Goal: Information Seeking & Learning: Understand process/instructions

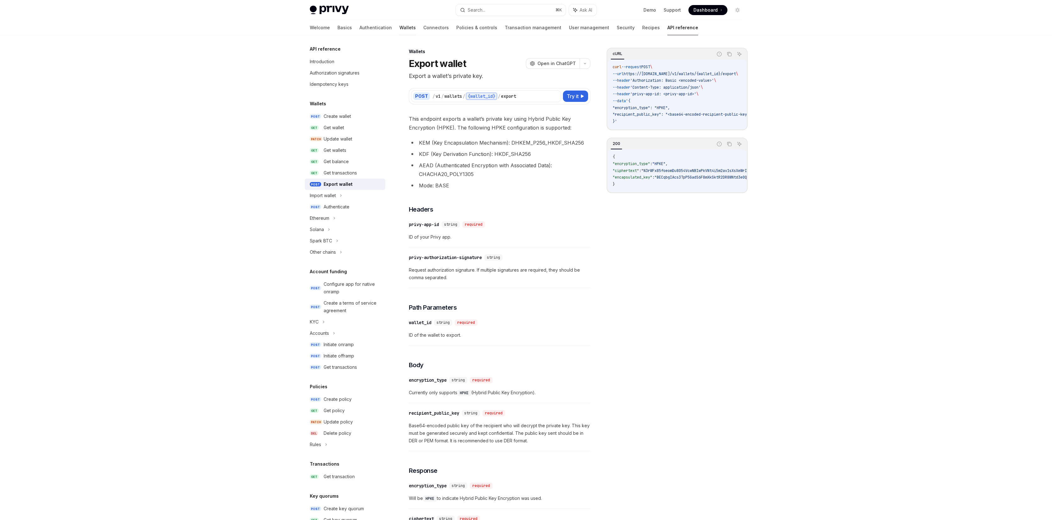
click at [400, 27] on link "Wallets" at bounding box center [408, 27] width 16 height 15
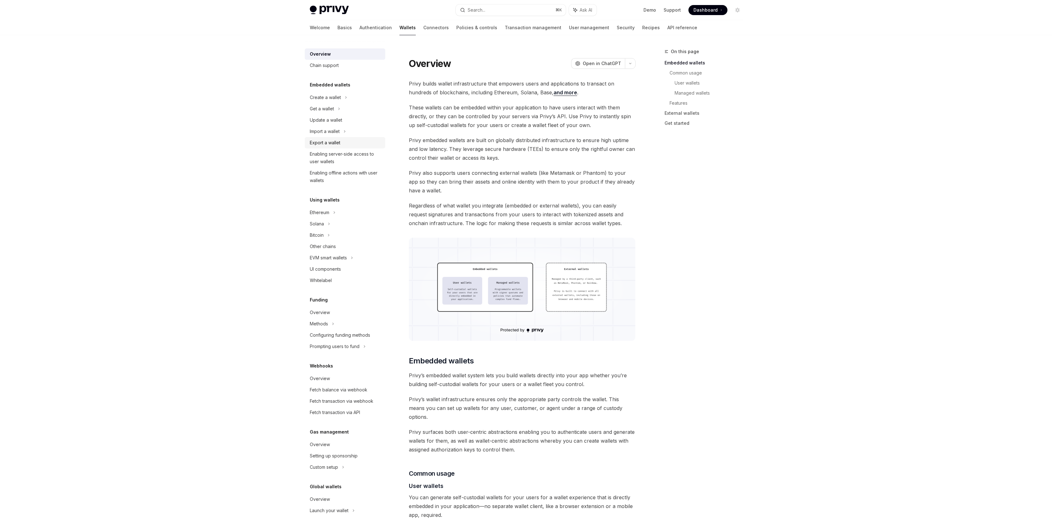
click at [322, 146] on div "Export a wallet" at bounding box center [325, 143] width 31 height 8
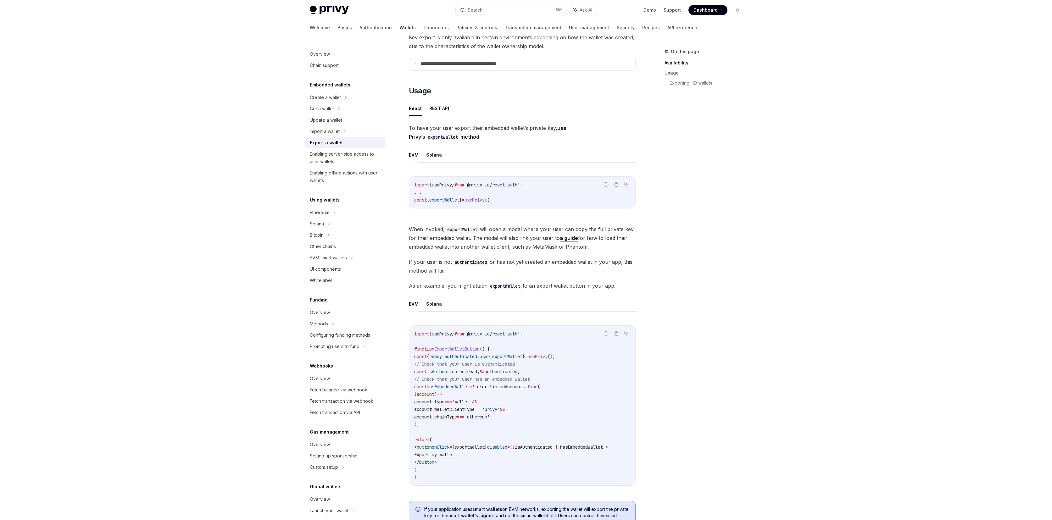
scroll to position [125, 0]
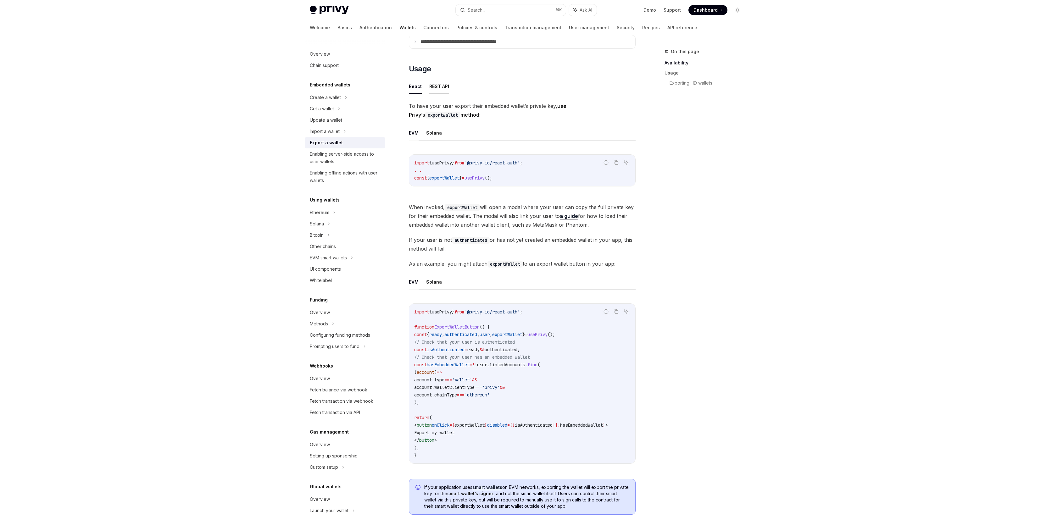
click at [435, 90] on button "REST API" at bounding box center [439, 86] width 20 height 15
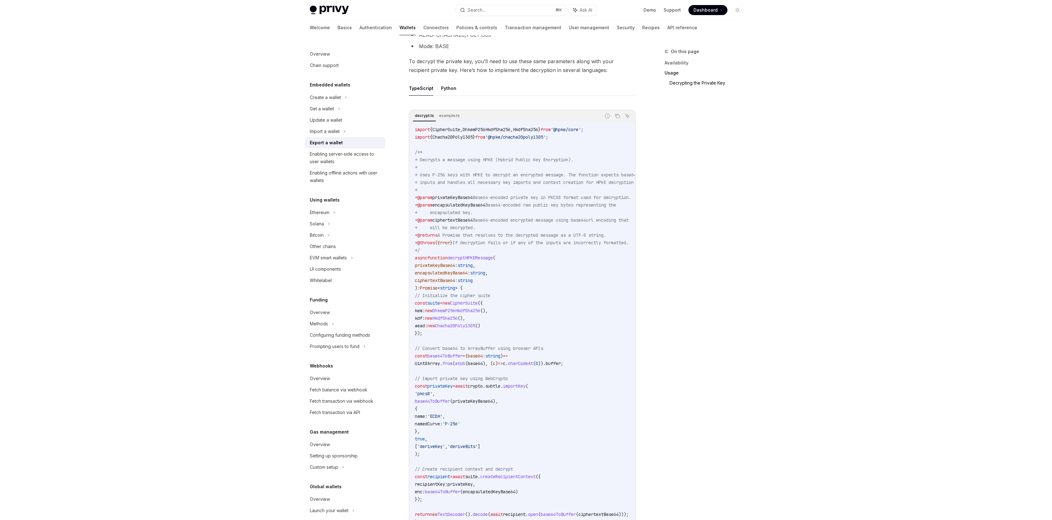
scroll to position [616, 0]
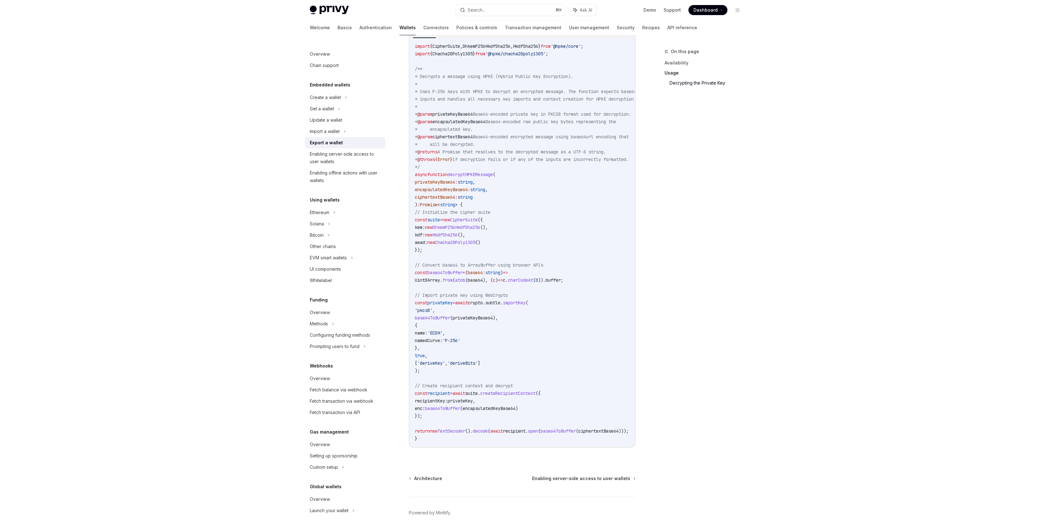
click at [529, 396] on span "createRecipientContext" at bounding box center [507, 394] width 55 height 6
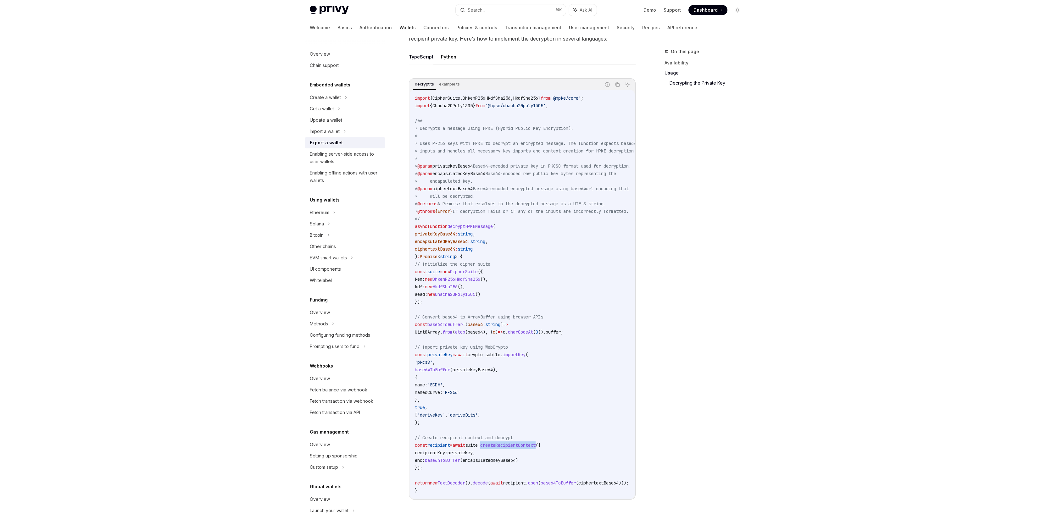
scroll to position [564, 0]
copy span "createRecipientContext"
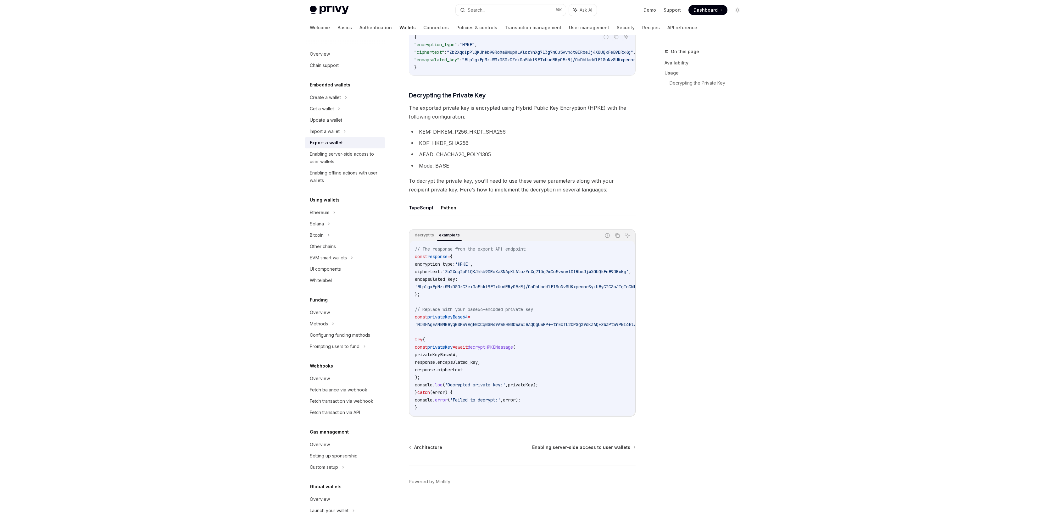
scroll to position [418, 0]
click at [453, 173] on div "To export a wallet’s private key via the REST API, use the /v1/wallets/{wallet_…" at bounding box center [522, 120] width 227 height 614
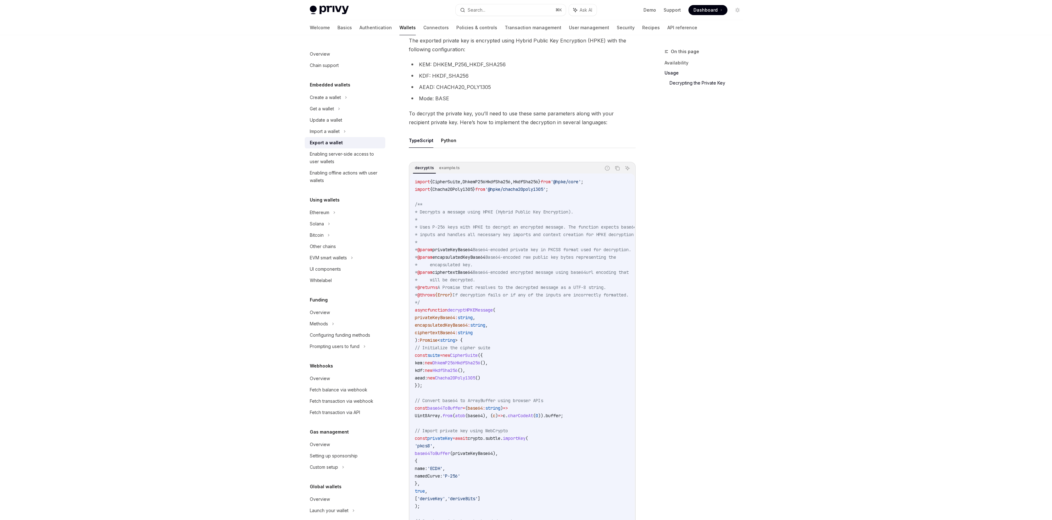
scroll to position [652, 0]
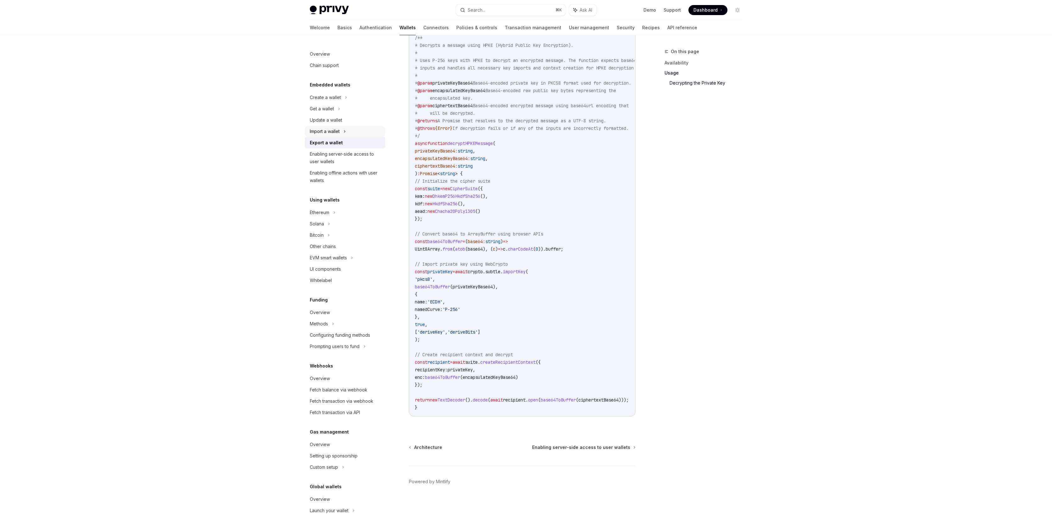
click at [347, 127] on div "Import a wallet" at bounding box center [345, 131] width 81 height 11
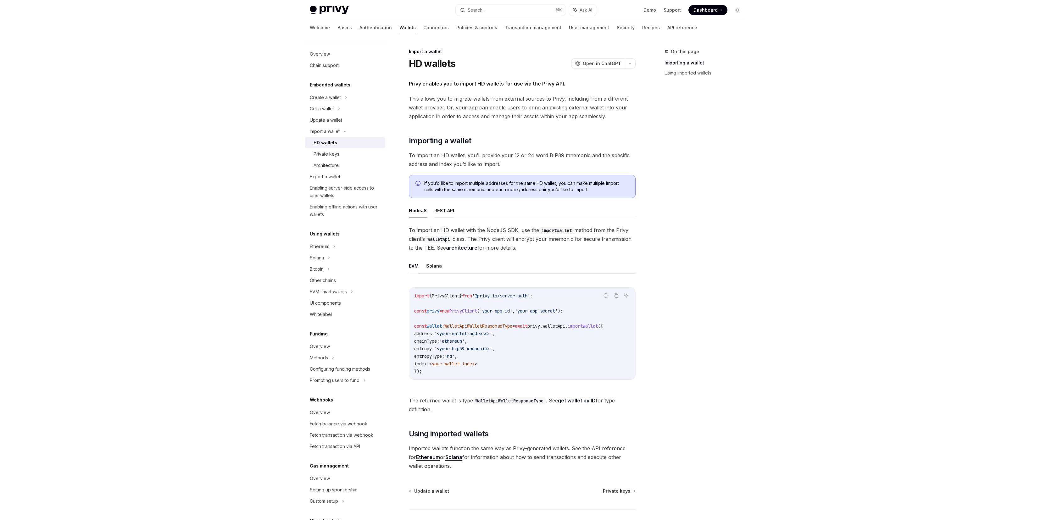
click at [445, 213] on button "REST API" at bounding box center [444, 210] width 20 height 15
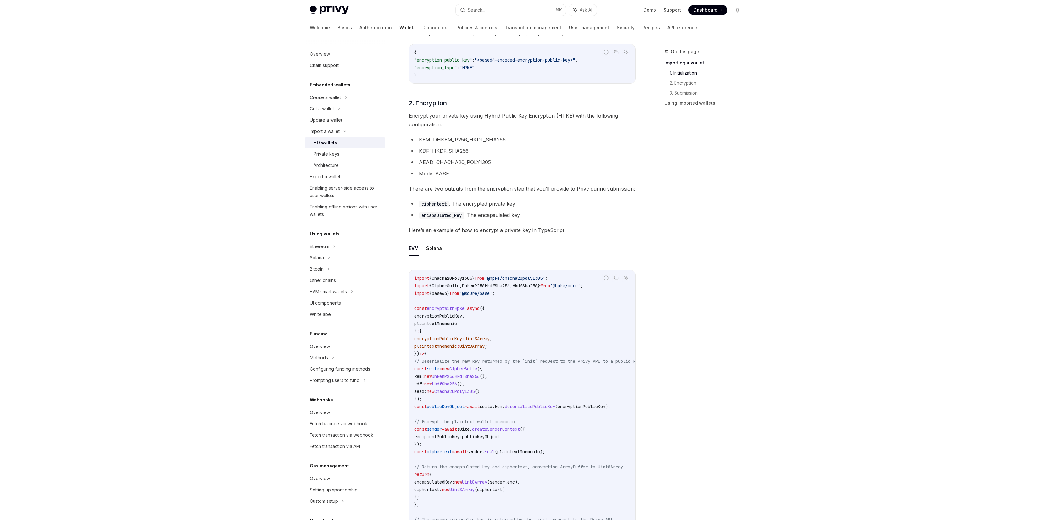
scroll to position [592, 0]
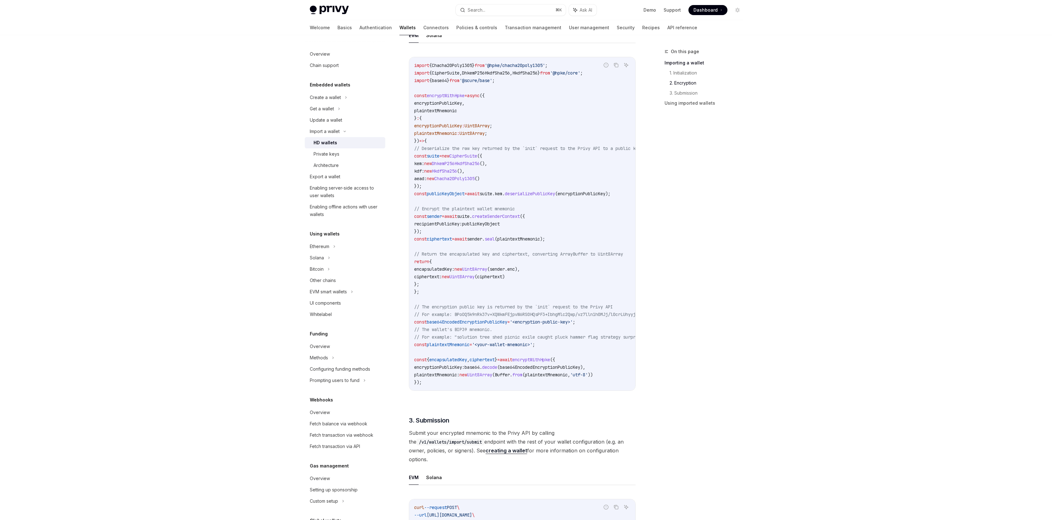
click at [464, 193] on span "publicKeyObject" at bounding box center [446, 194] width 38 height 6
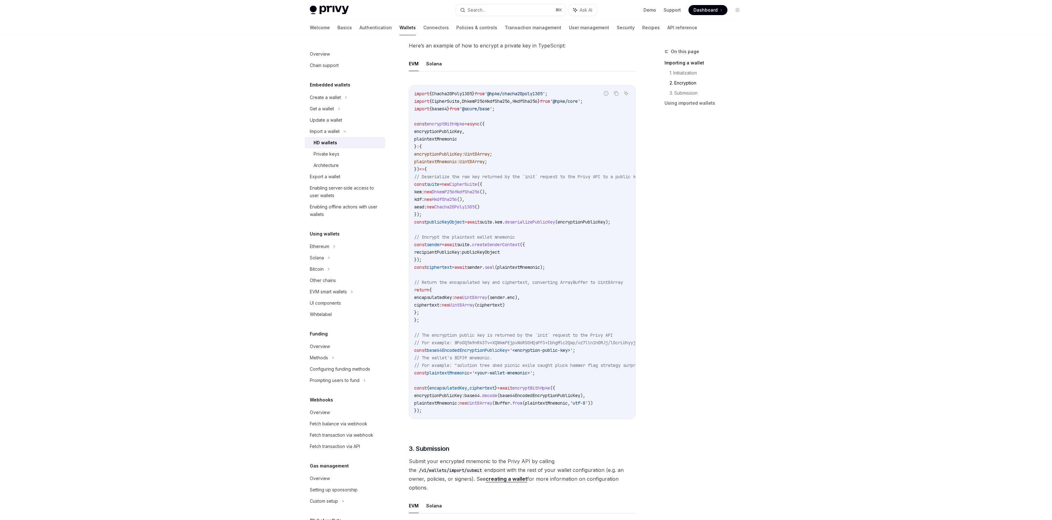
scroll to position [512, 0]
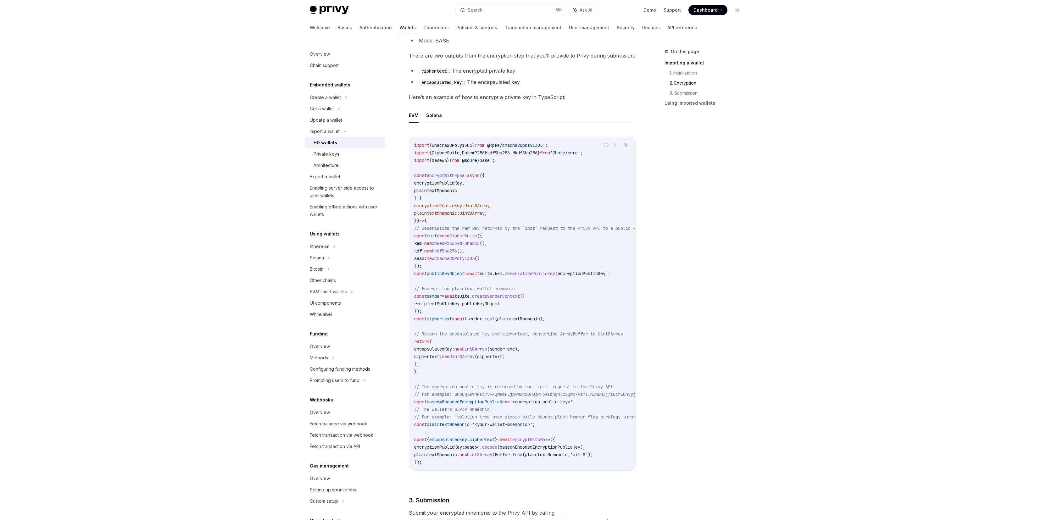
click at [446, 184] on span "encryptionPublicKey" at bounding box center [438, 183] width 48 height 6
copy span "encryptionPublicKey"
click at [447, 192] on span "plaintextMnemonic" at bounding box center [435, 191] width 43 height 6
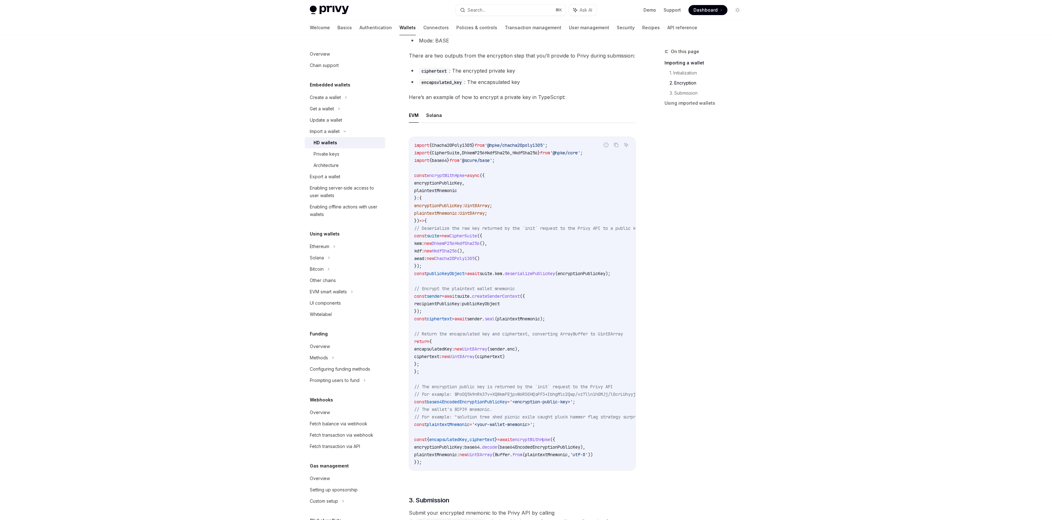
copy span "plaintextMnemonic"
click at [451, 319] on span "ciphertext" at bounding box center [439, 319] width 25 height 6
copy span "ciphertext"
type textarea "*"
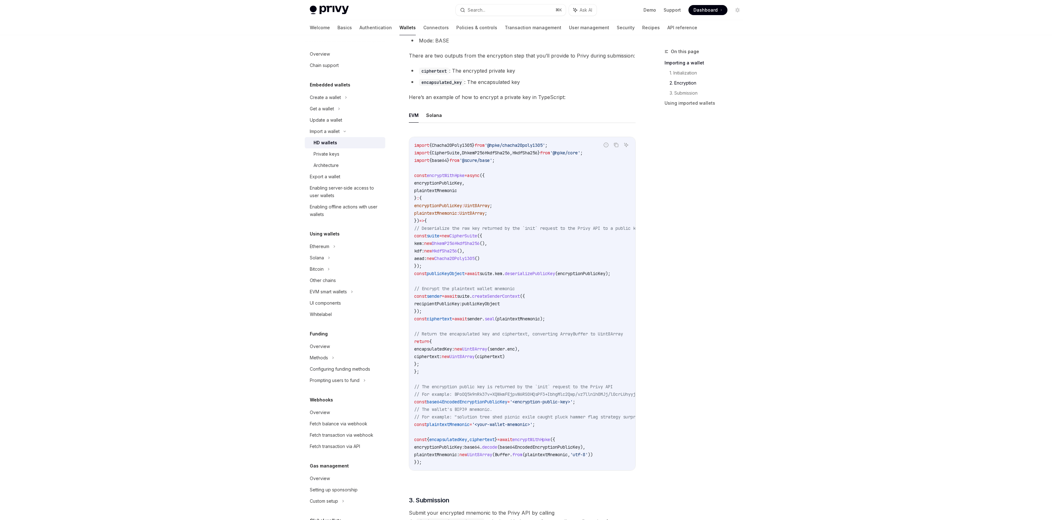
click at [482, 319] on span "sender" at bounding box center [474, 319] width 15 height 6
drag, startPoint x: 497, startPoint y: 319, endPoint x: 503, endPoint y: 319, distance: 5.4
click at [503, 319] on span "const ciphertext = await sender . seal ( plaintextMnemonic );" at bounding box center [479, 319] width 131 height 6
click at [504, 319] on span "const ciphertext = await sender . seal ( plaintextMnemonic );" at bounding box center [479, 319] width 131 height 6
click at [495, 319] on span "seal" at bounding box center [490, 319] width 10 height 6
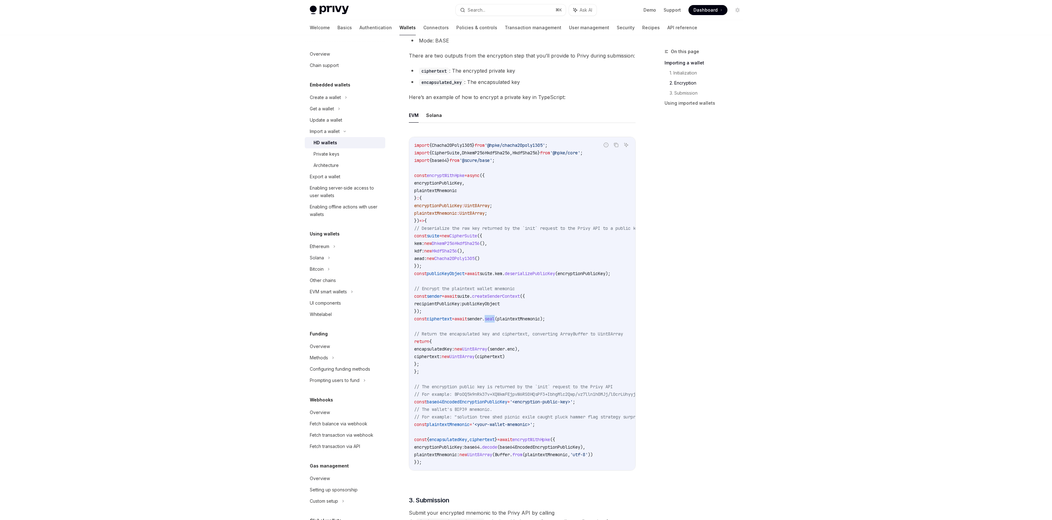
click at [495, 319] on span "seal" at bounding box center [490, 319] width 10 height 6
copy span "seal"
